Goal: Use online tool/utility: Utilize a website feature to perform a specific function

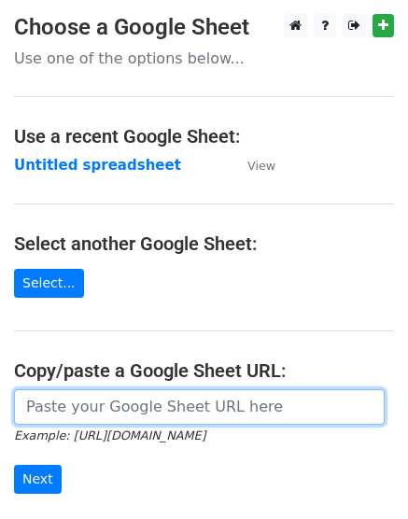
click at [147, 396] on input "url" at bounding box center [199, 406] width 371 height 35
paste input "[URL][DOMAIN_NAME]"
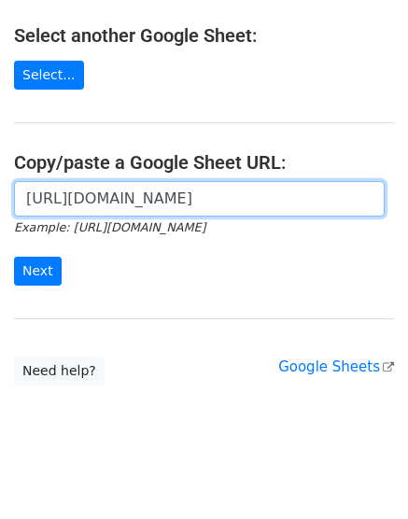
scroll to position [224, 0]
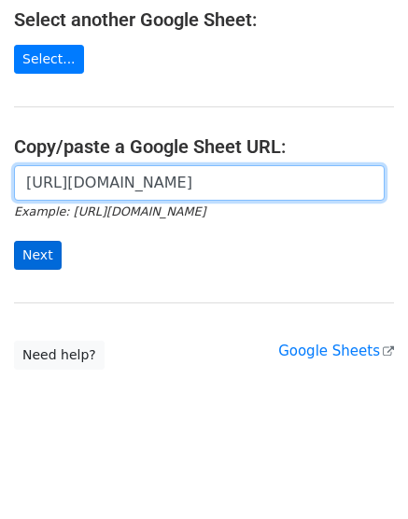
type input "[URL][DOMAIN_NAME]"
click at [14, 241] on input "Next" at bounding box center [38, 255] width 48 height 29
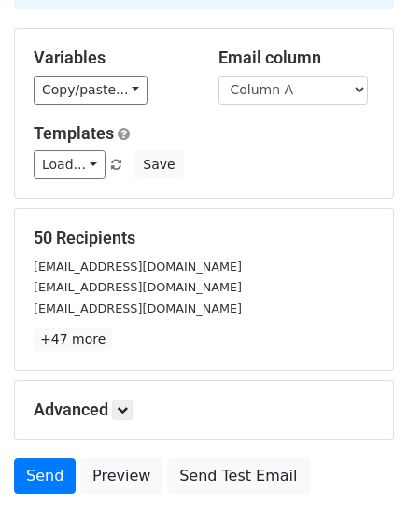
scroll to position [280, 0]
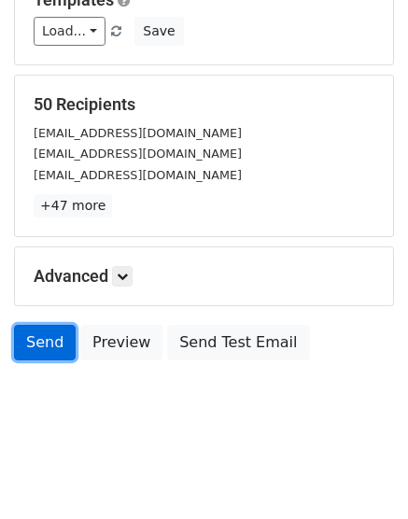
click at [61, 336] on link "Send" at bounding box center [45, 342] width 62 height 35
